Goal: Task Accomplishment & Management: Manage account settings

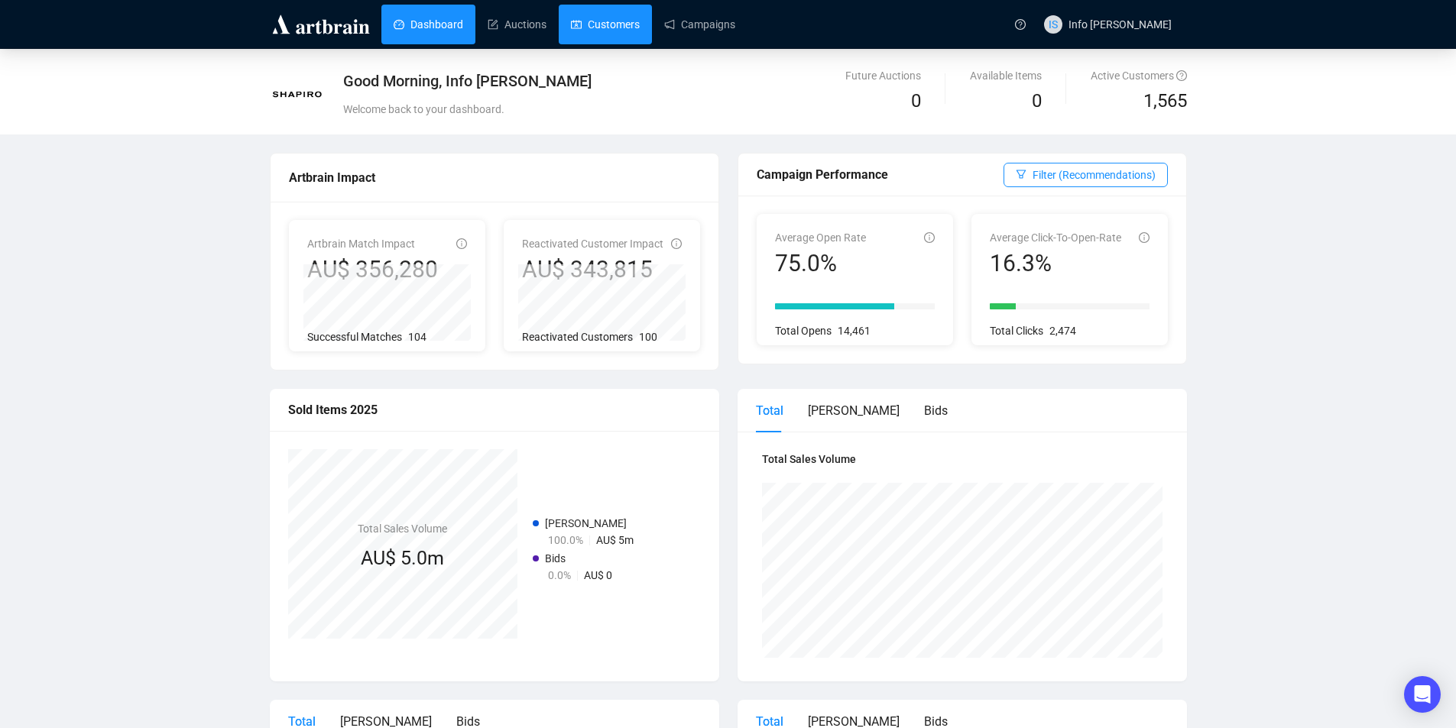
click at [626, 24] on link "Customers" at bounding box center [605, 25] width 69 height 40
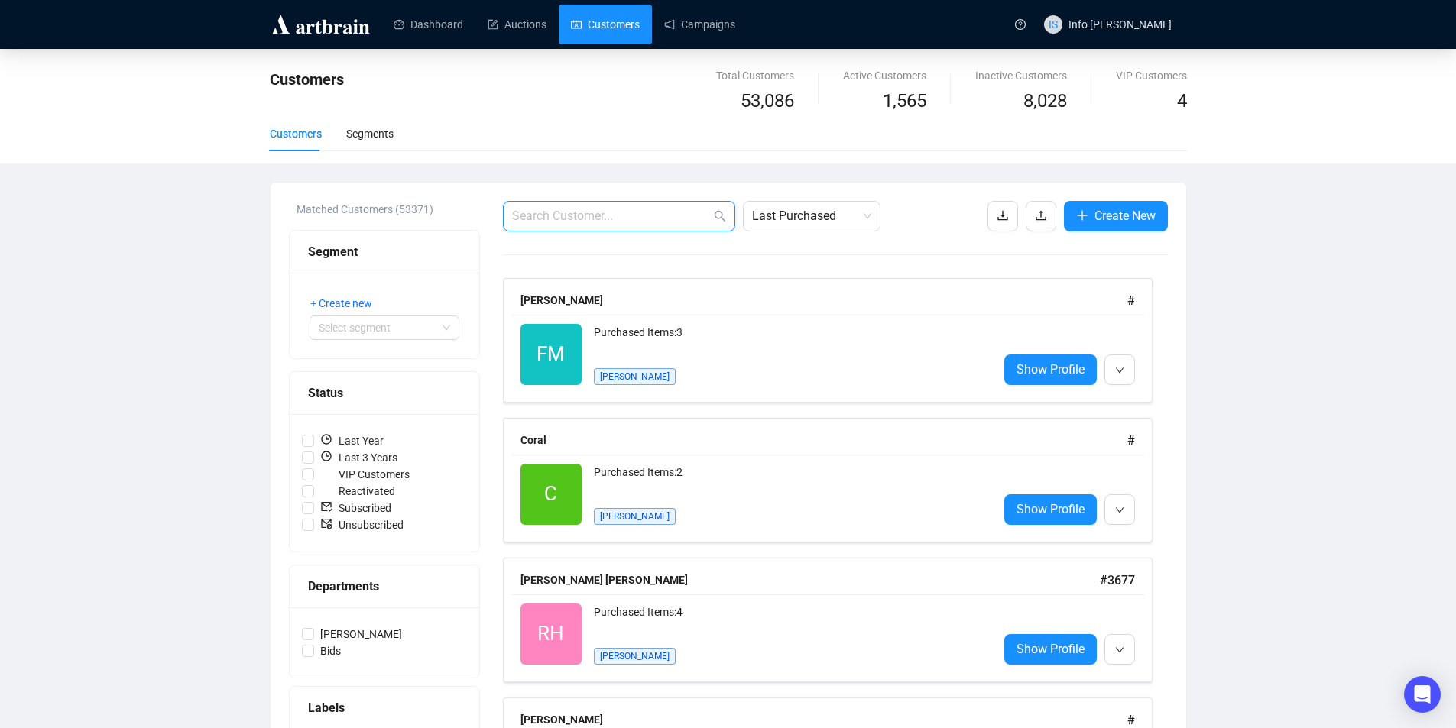
click at [653, 214] on input "text" at bounding box center [611, 216] width 199 height 18
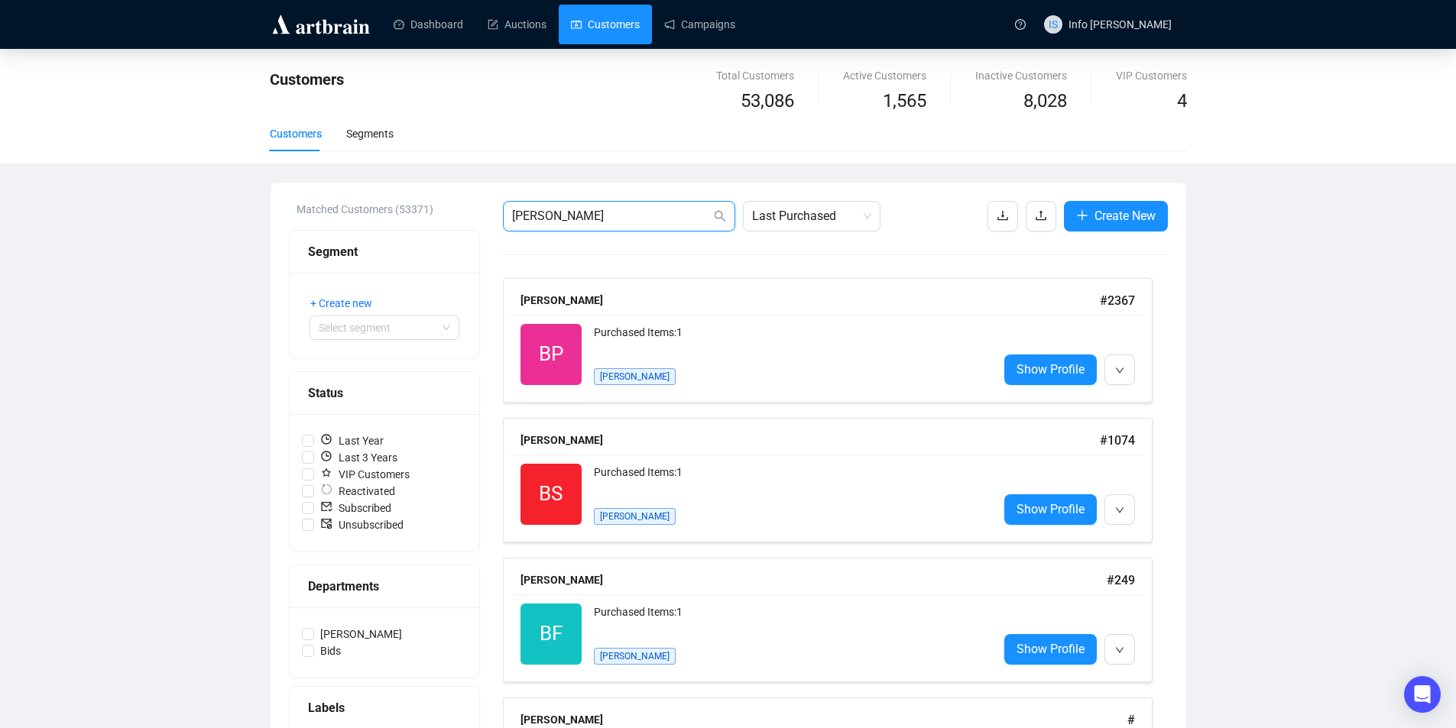
type input "[PERSON_NAME]"
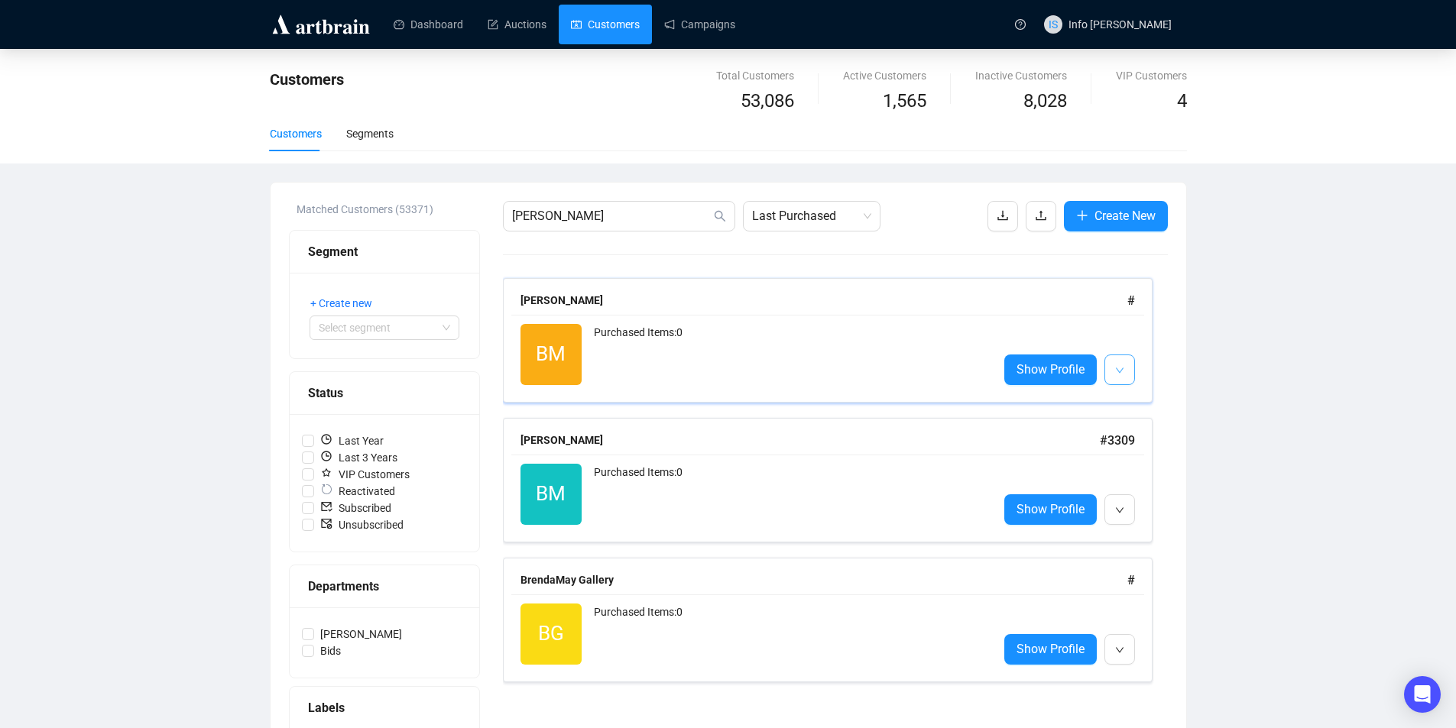
click at [1124, 375] on button "button" at bounding box center [1120, 370] width 31 height 31
click at [1125, 375] on button "button" at bounding box center [1120, 370] width 31 height 31
click at [1118, 368] on icon "down" at bounding box center [1119, 370] width 9 height 9
click at [1130, 413] on li "Edit" at bounding box center [1141, 403] width 66 height 24
click at [1124, 512] on button "button" at bounding box center [1120, 510] width 31 height 31
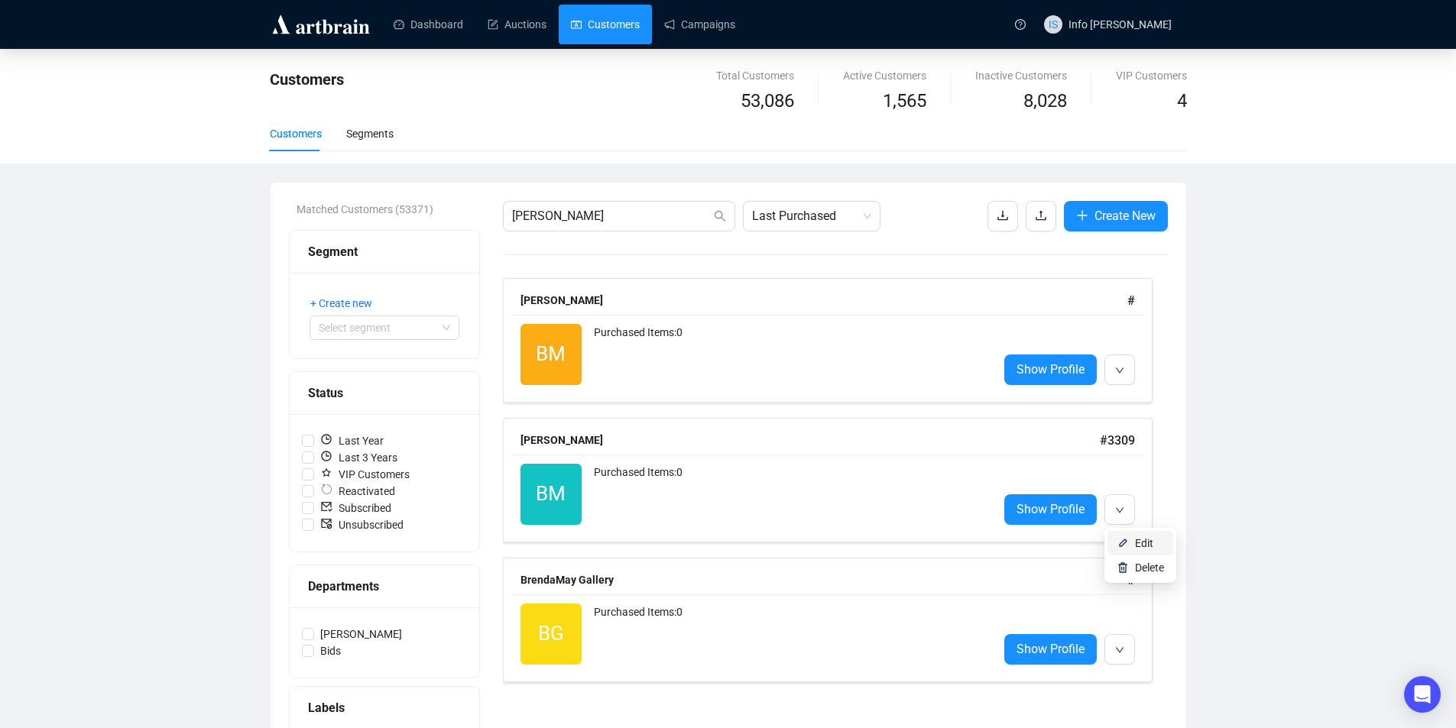
click at [1134, 545] on li "Edit" at bounding box center [1141, 543] width 66 height 24
click at [1116, 506] on icon "down" at bounding box center [1119, 510] width 9 height 9
click at [1124, 505] on span "button" at bounding box center [1119, 509] width 9 height 19
click at [1116, 541] on li "Edit" at bounding box center [1141, 543] width 66 height 24
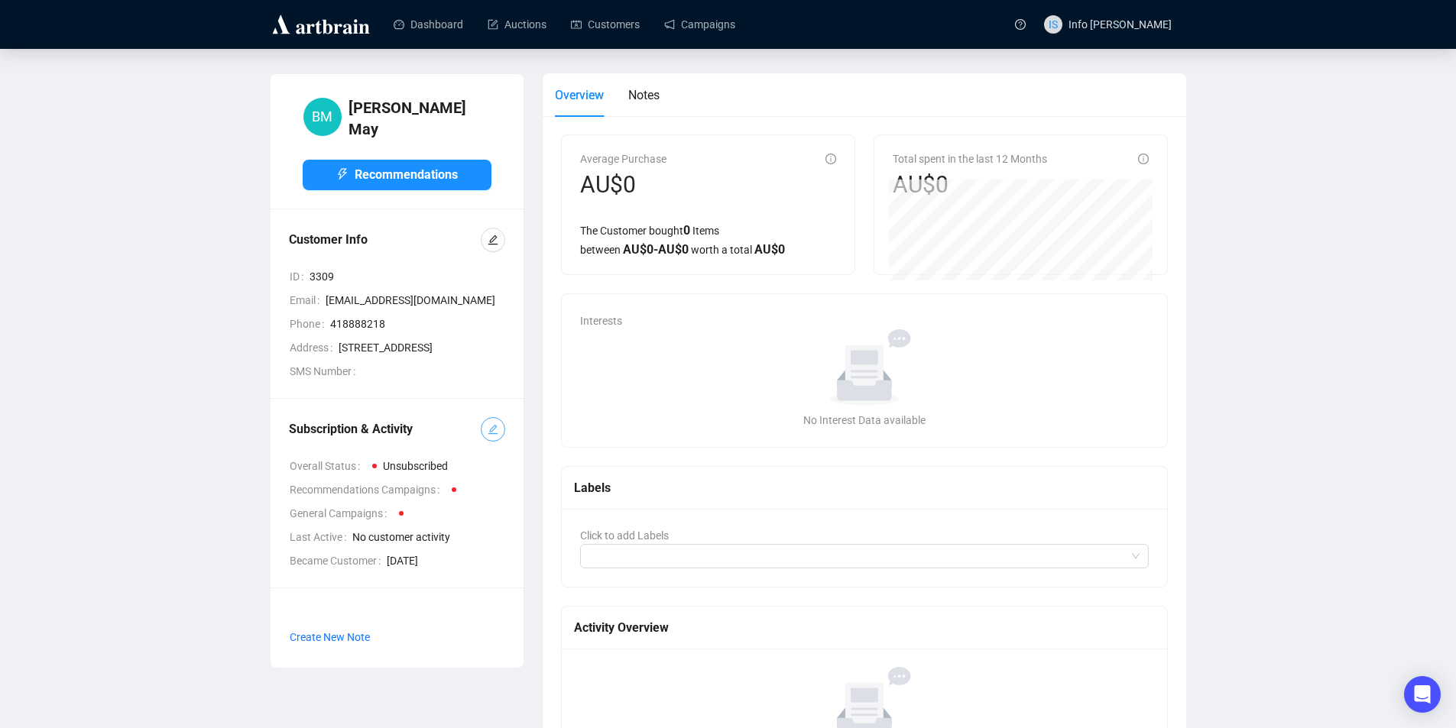
click at [499, 436] on button "button" at bounding box center [493, 429] width 24 height 24
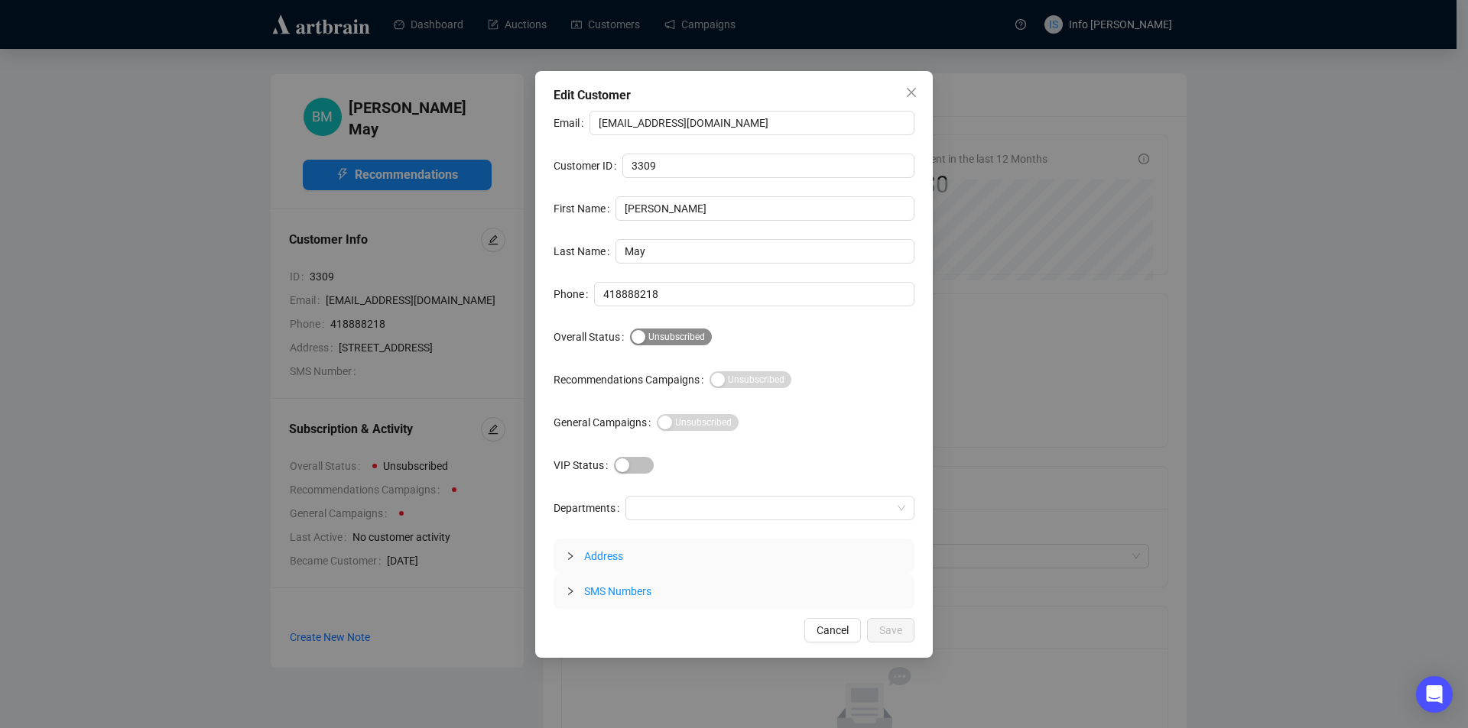
click at [639, 339] on div "button" at bounding box center [638, 337] width 14 height 14
click at [893, 631] on span "Save" at bounding box center [890, 630] width 23 height 17
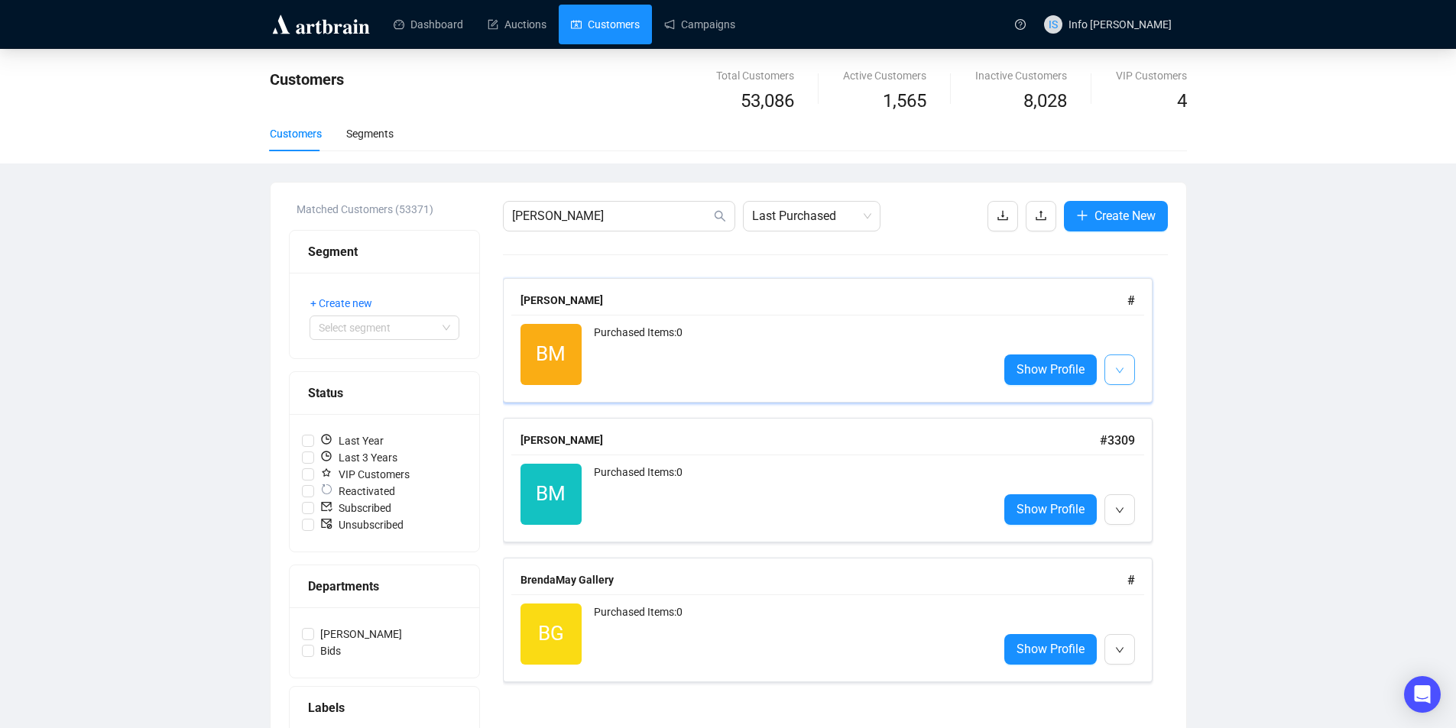
click at [1125, 373] on button "button" at bounding box center [1120, 370] width 31 height 31
click at [1125, 436] on li "Delete" at bounding box center [1141, 428] width 66 height 24
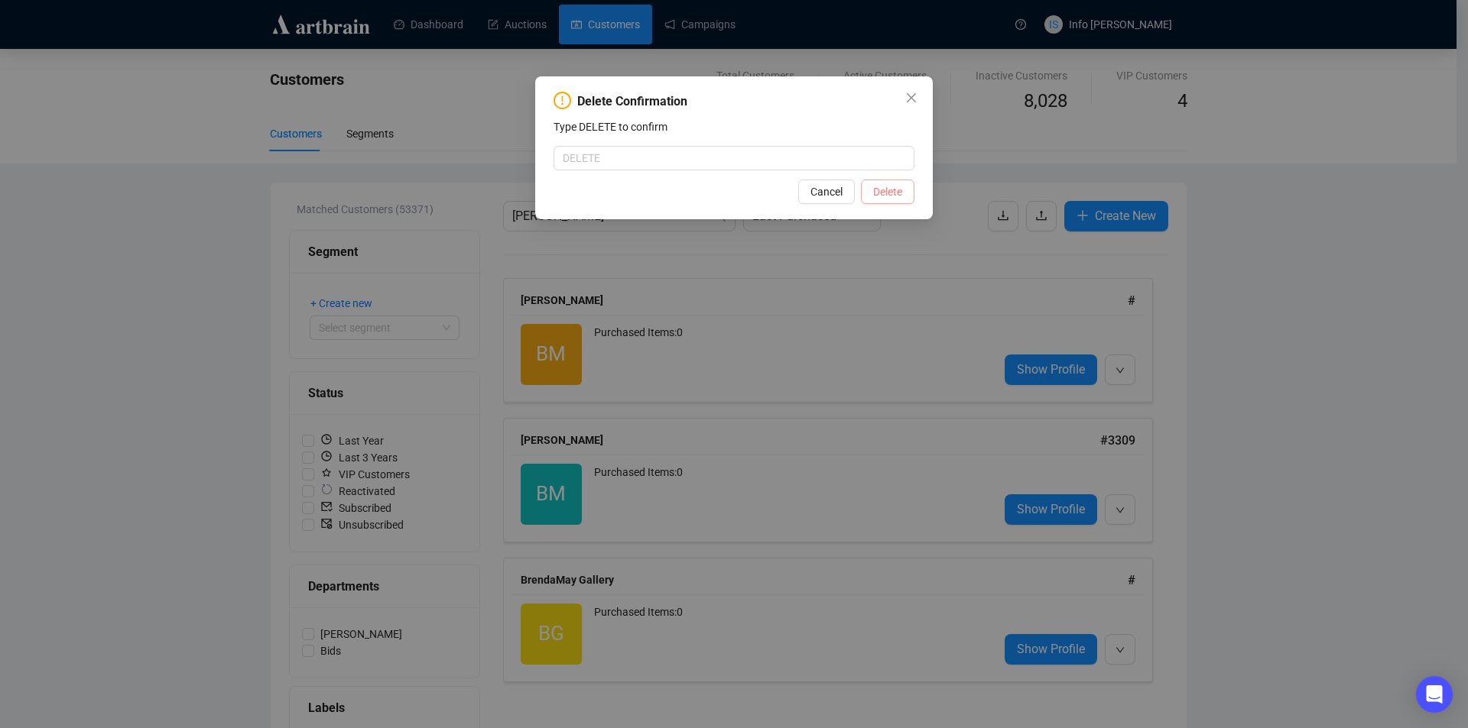
click at [899, 188] on span "Delete" at bounding box center [887, 191] width 29 height 17
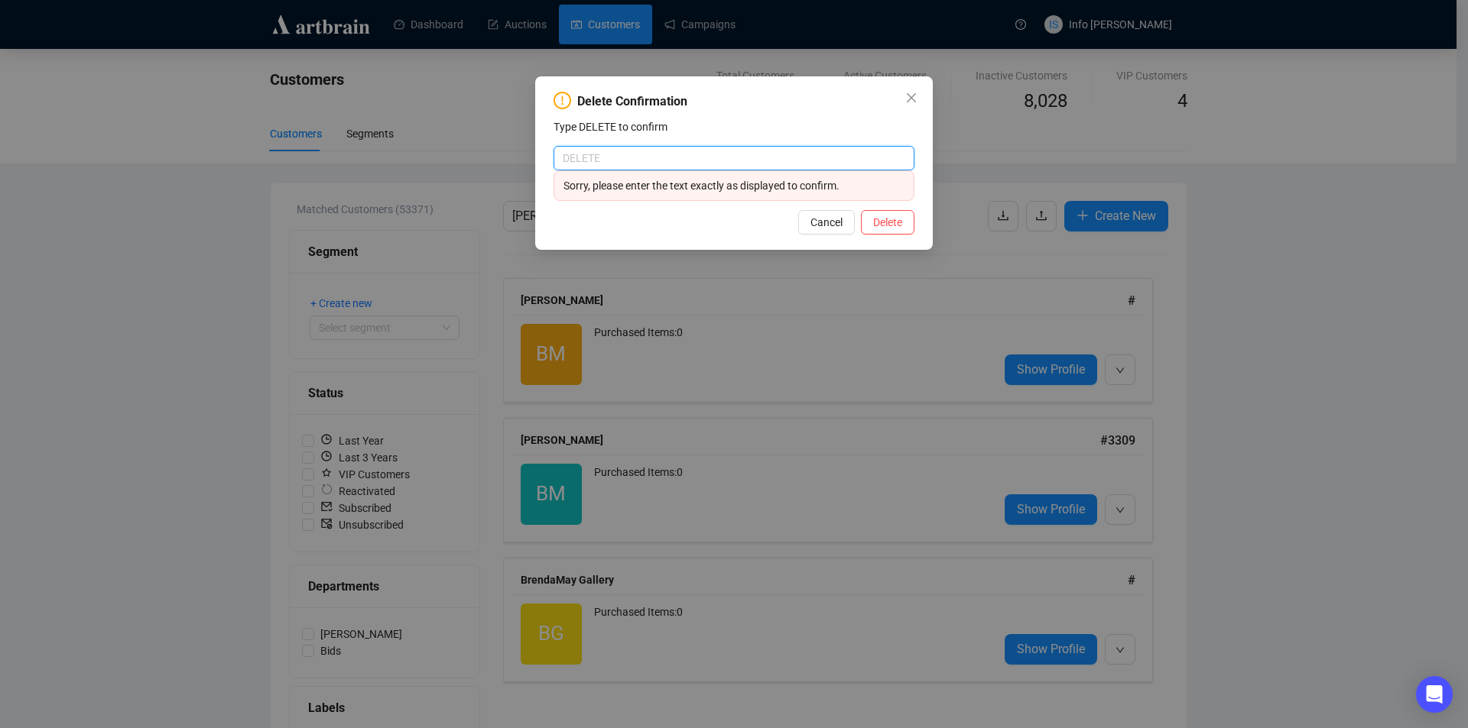
click at [771, 162] on input "text" at bounding box center [733, 158] width 361 height 24
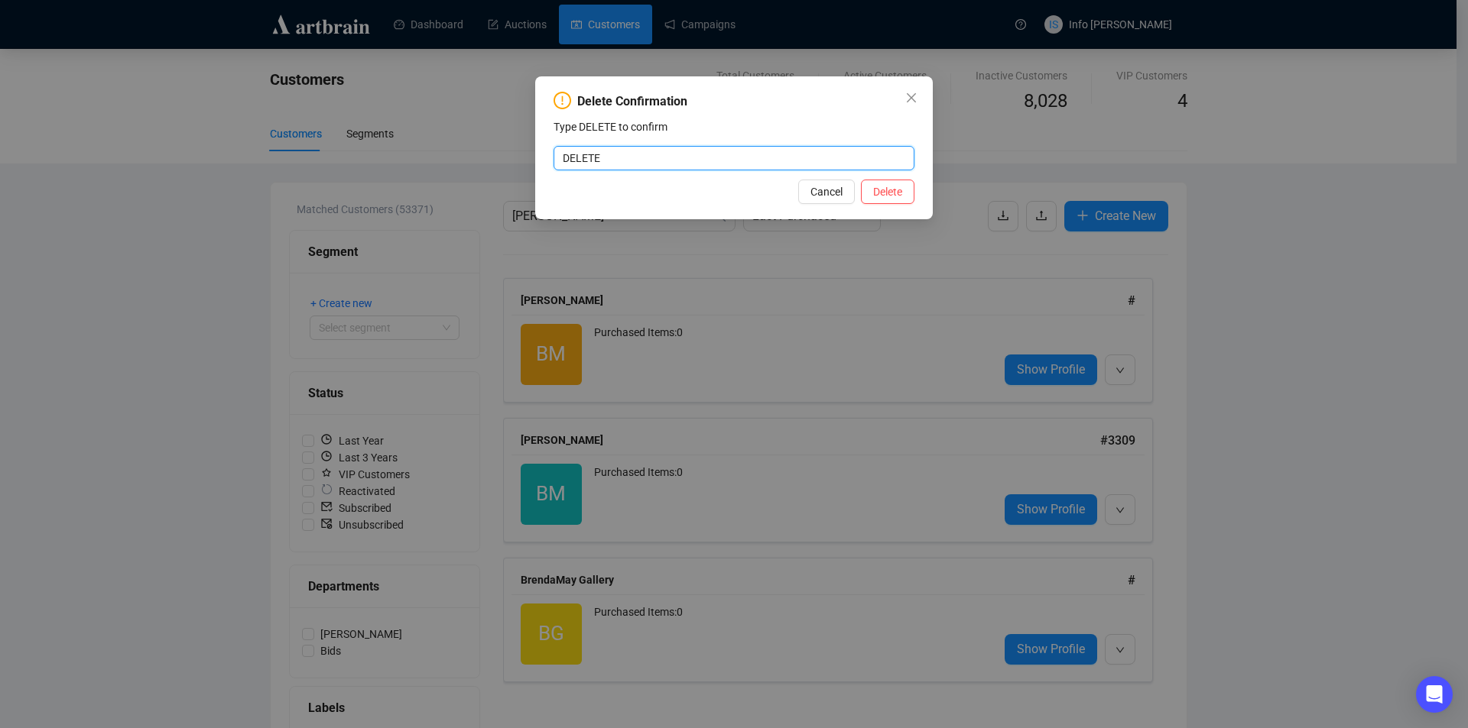
type input "DELETE"
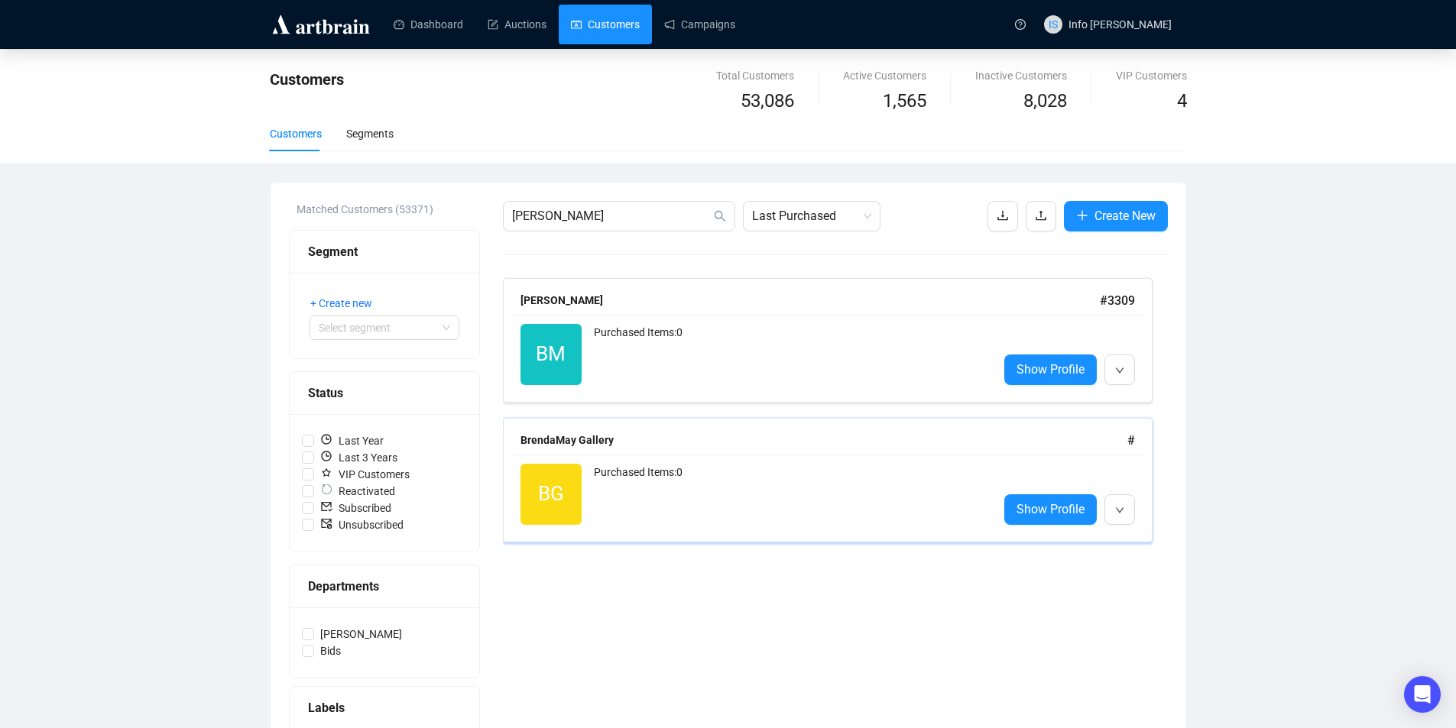
click at [535, 435] on div "BrendaMay Gallery" at bounding box center [824, 440] width 607 height 17
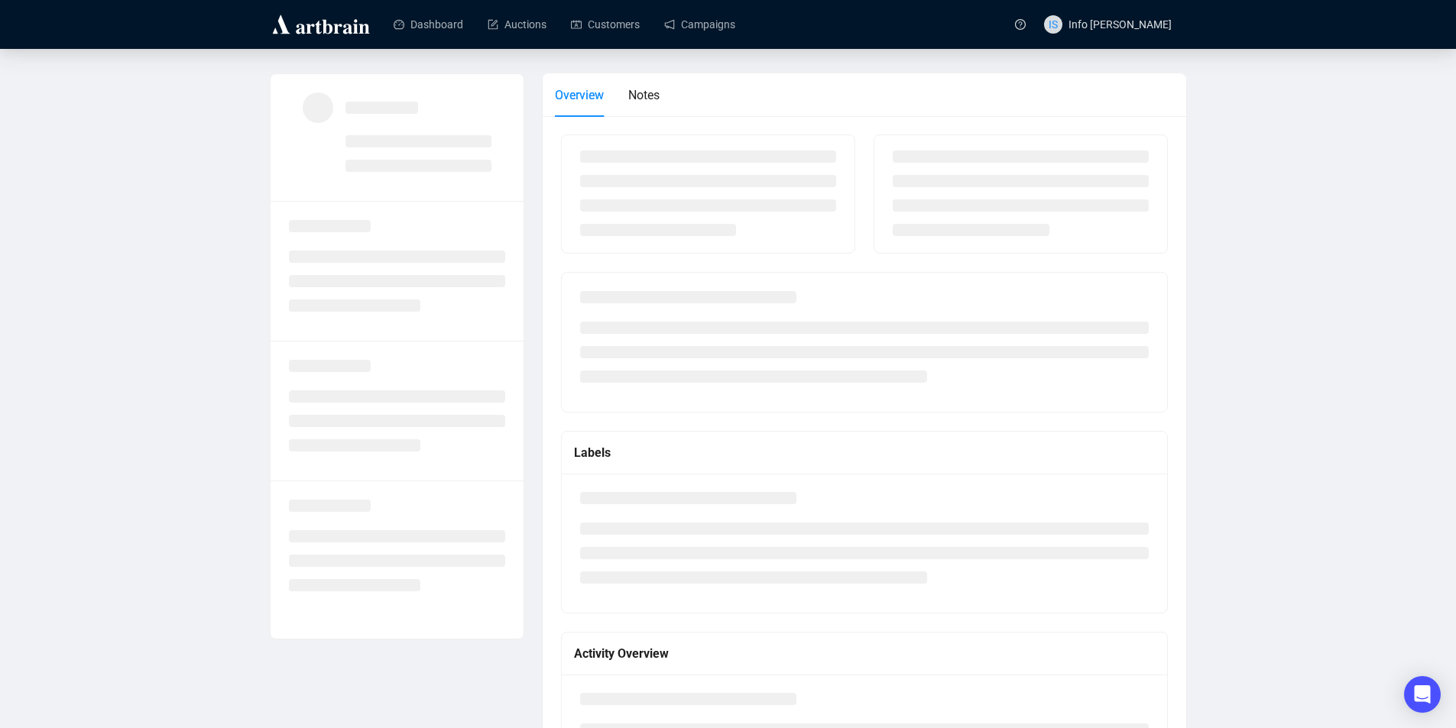
click at [547, 329] on div "Labels Activity Overview" at bounding box center [865, 474] width 644 height 717
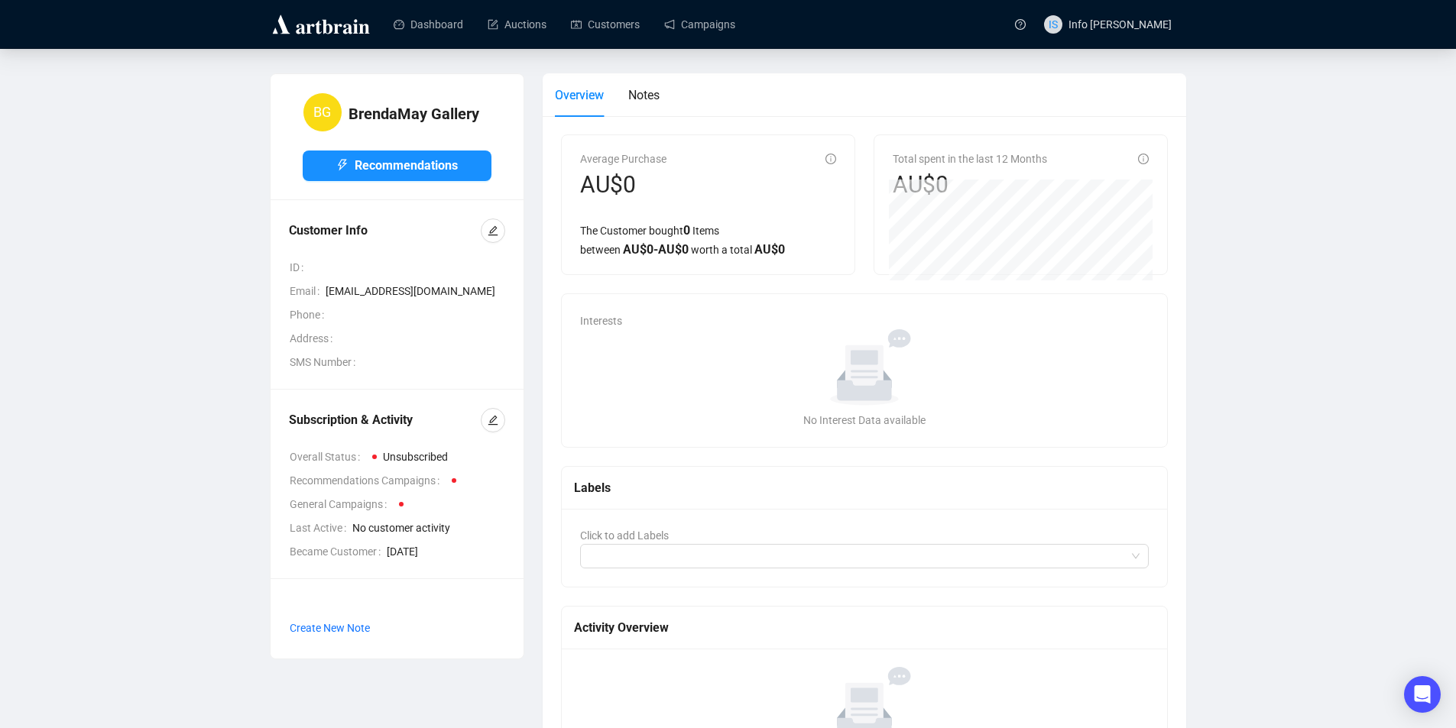
click at [277, 15] on img at bounding box center [321, 24] width 102 height 24
